Goal: Task Accomplishment & Management: Use online tool/utility

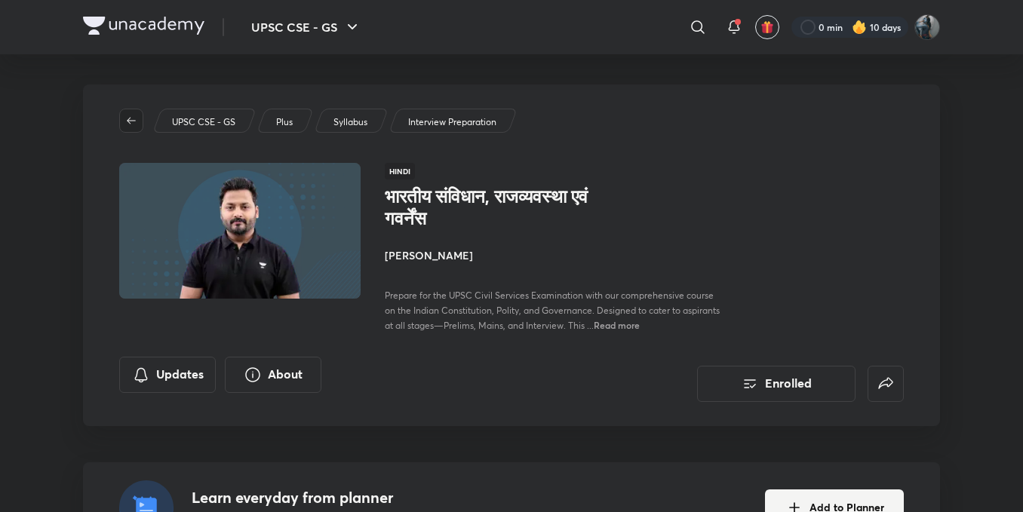
click at [133, 118] on icon "button" at bounding box center [131, 121] width 12 height 12
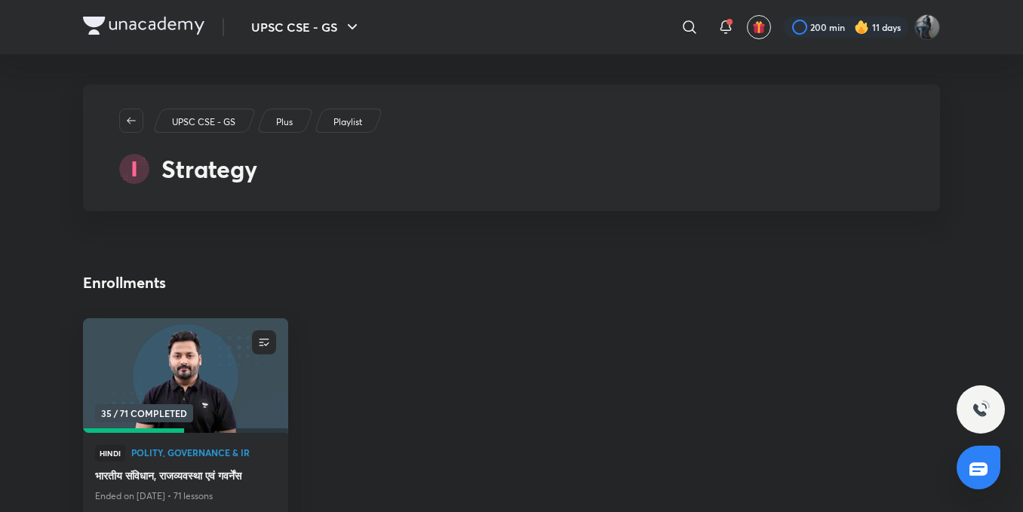
click at [133, 118] on icon "button" at bounding box center [131, 121] width 12 height 12
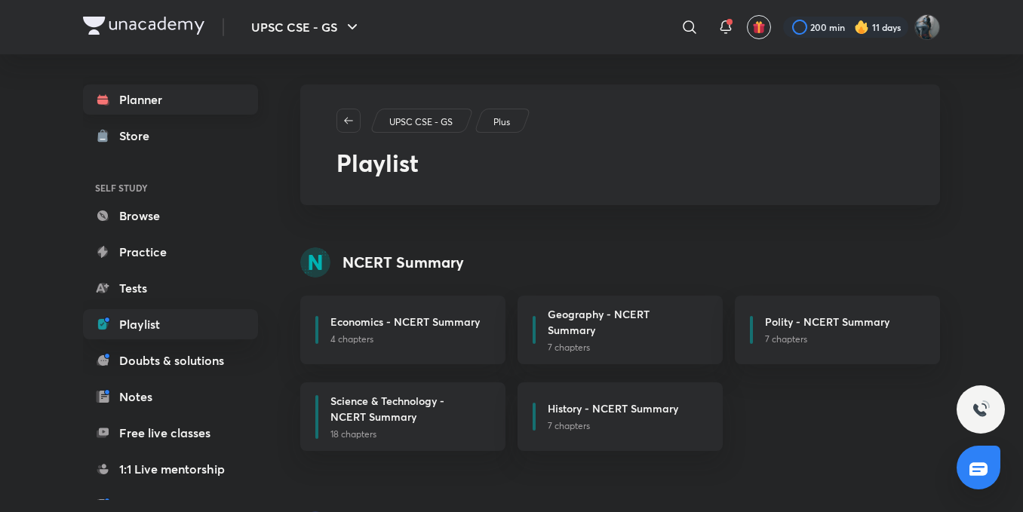
click at [133, 100] on link "Planner" at bounding box center [170, 99] width 175 height 30
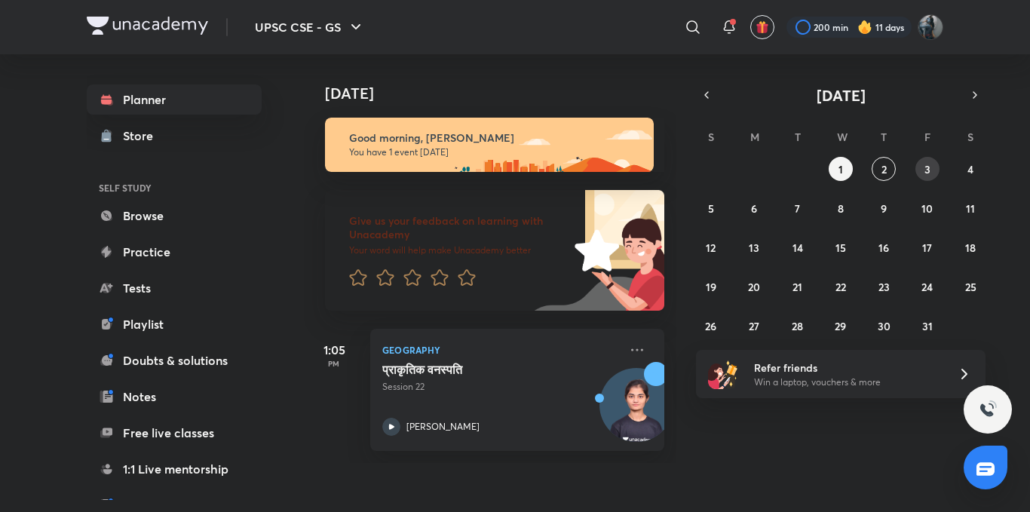
click at [923, 170] on button "3" at bounding box center [927, 169] width 24 height 24
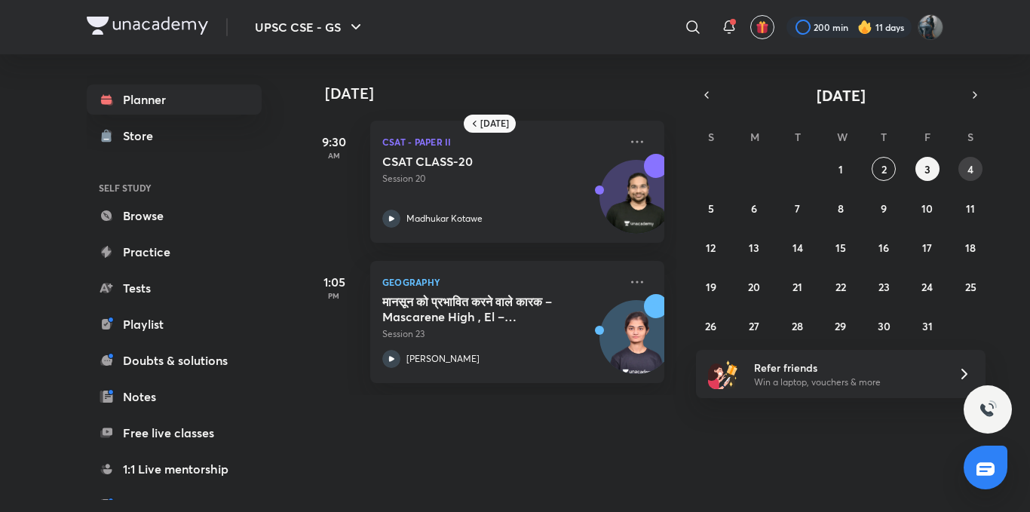
click at [977, 165] on button "4" at bounding box center [970, 169] width 24 height 24
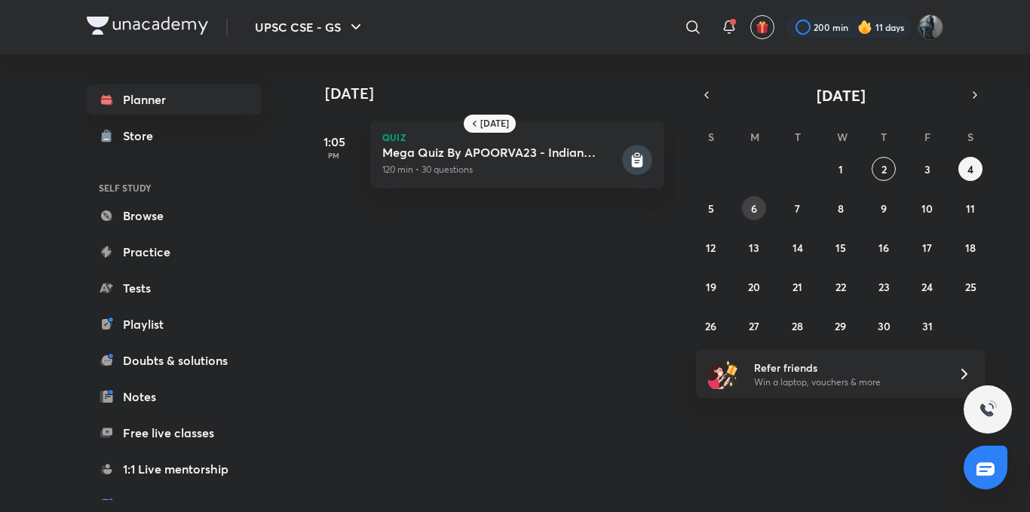
click at [752, 213] on abbr "6" at bounding box center [754, 208] width 6 height 14
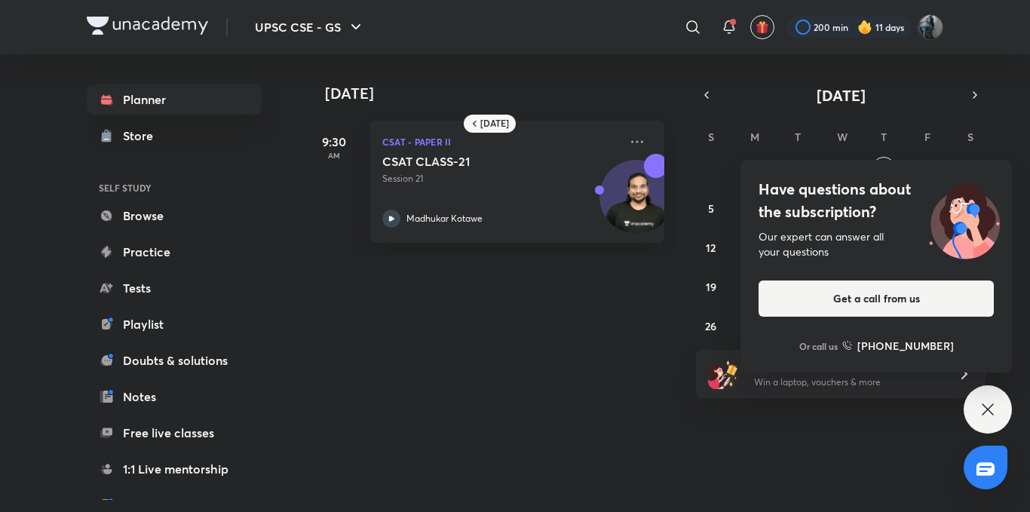
click at [996, 419] on div "Have questions about the subscription? Our expert can answer all your questions…" at bounding box center [988, 409] width 48 height 48
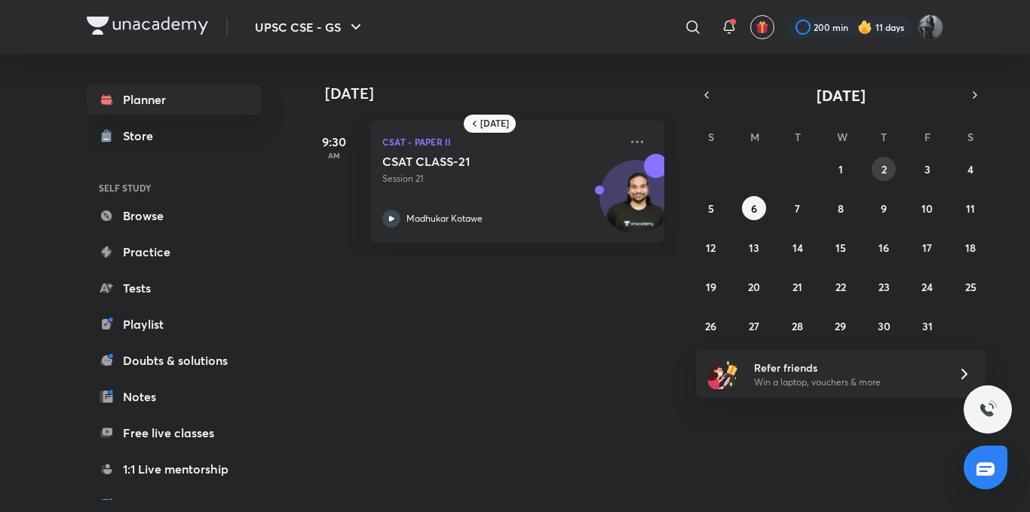
click at [887, 170] on abbr "2" at bounding box center [884, 169] width 5 height 14
